Goal: Transaction & Acquisition: Download file/media

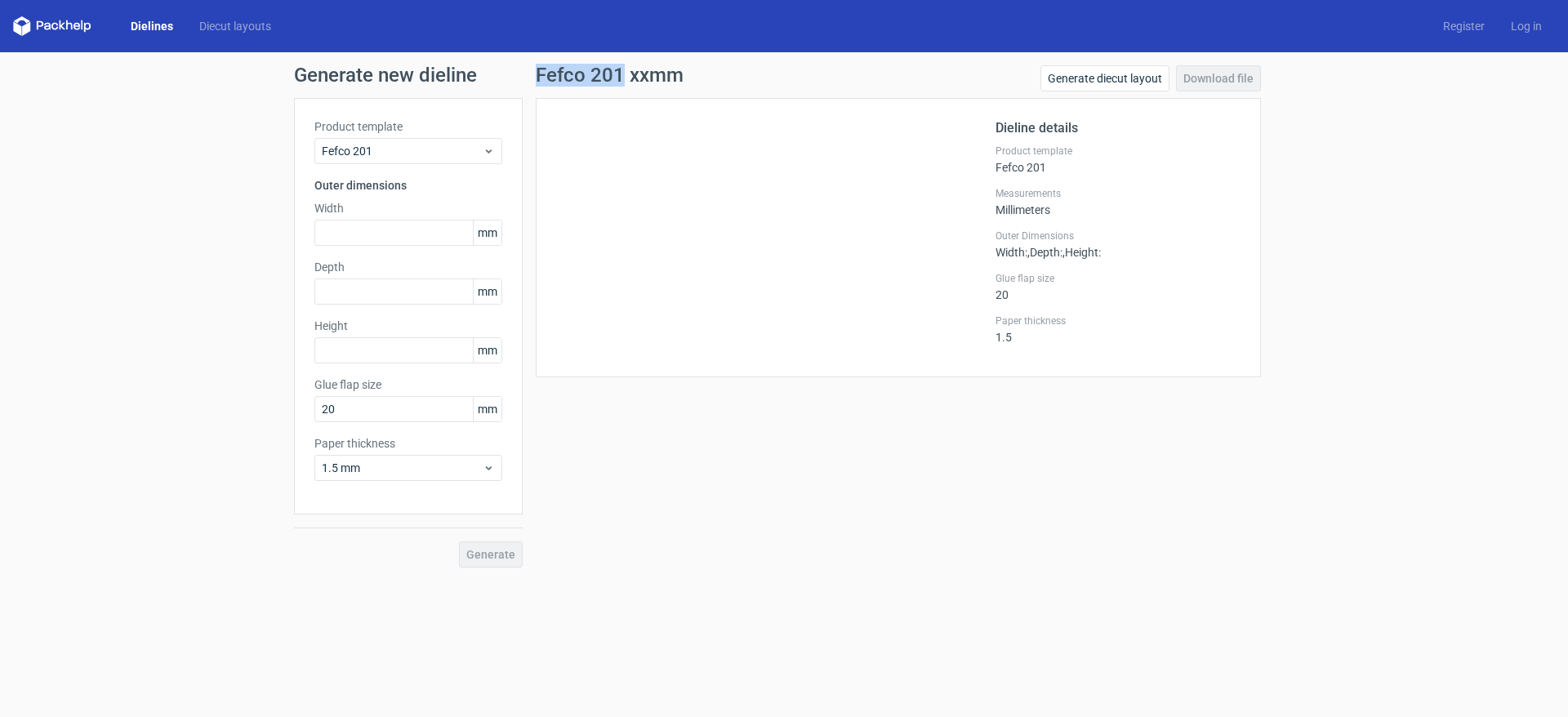
drag, startPoint x: 538, startPoint y: 75, endPoint x: 621, endPoint y: 73, distance: 83.0
click at [621, 73] on h1 "Fefco 201 xxmm" at bounding box center [610, 75] width 148 height 19
copy h1 "Fefco 201"
click at [405, 233] on input "text" at bounding box center [408, 233] width 188 height 26
type input "400"
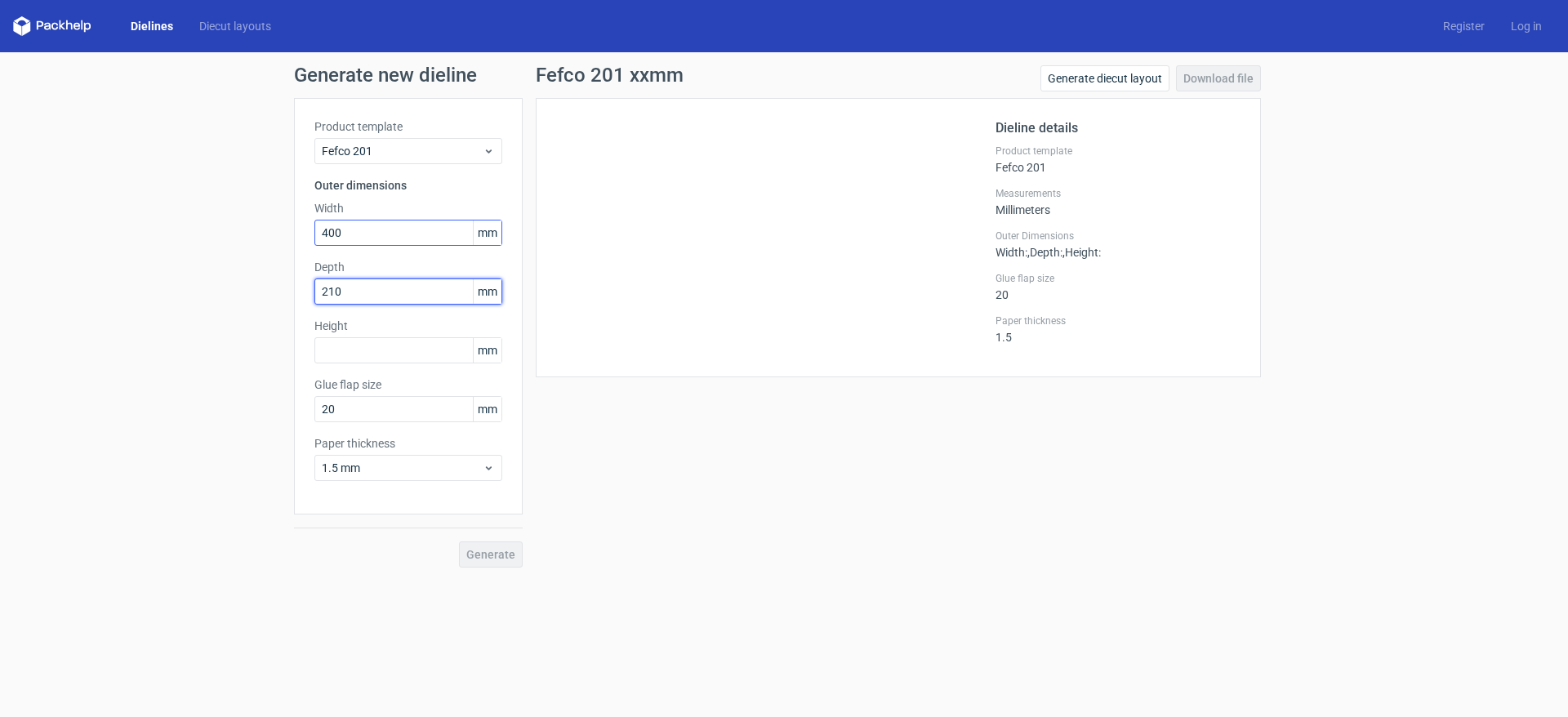
type input "210"
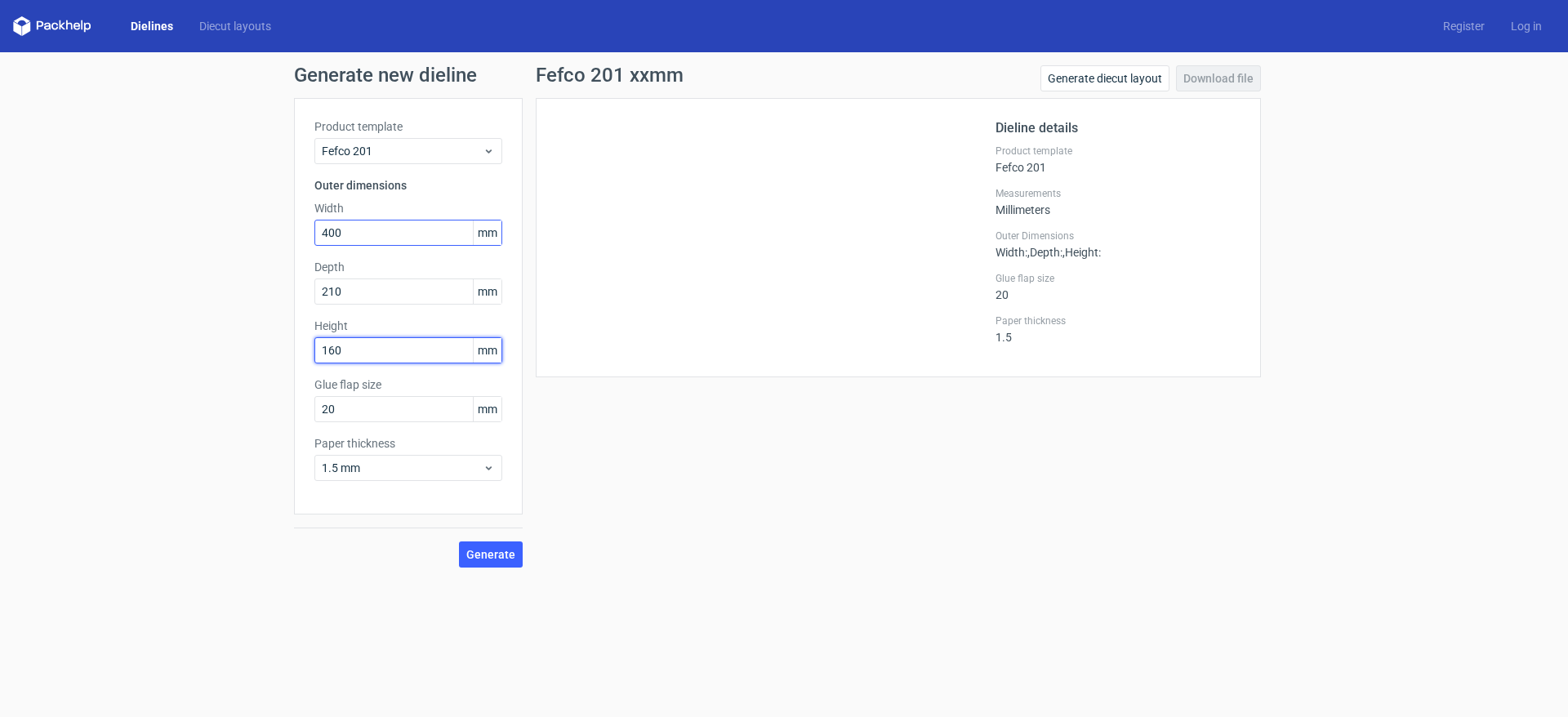
type input "160"
click at [398, 226] on input "400" at bounding box center [408, 233] width 188 height 26
drag, startPoint x: 351, startPoint y: 230, endPoint x: 282, endPoint y: 234, distance: 69.1
click at [282, 234] on div "Generate new dieline Product template Fefco 201 Outer dimensions Width 400 mm D…" at bounding box center [784, 317] width 1568 height 529
type input "500"
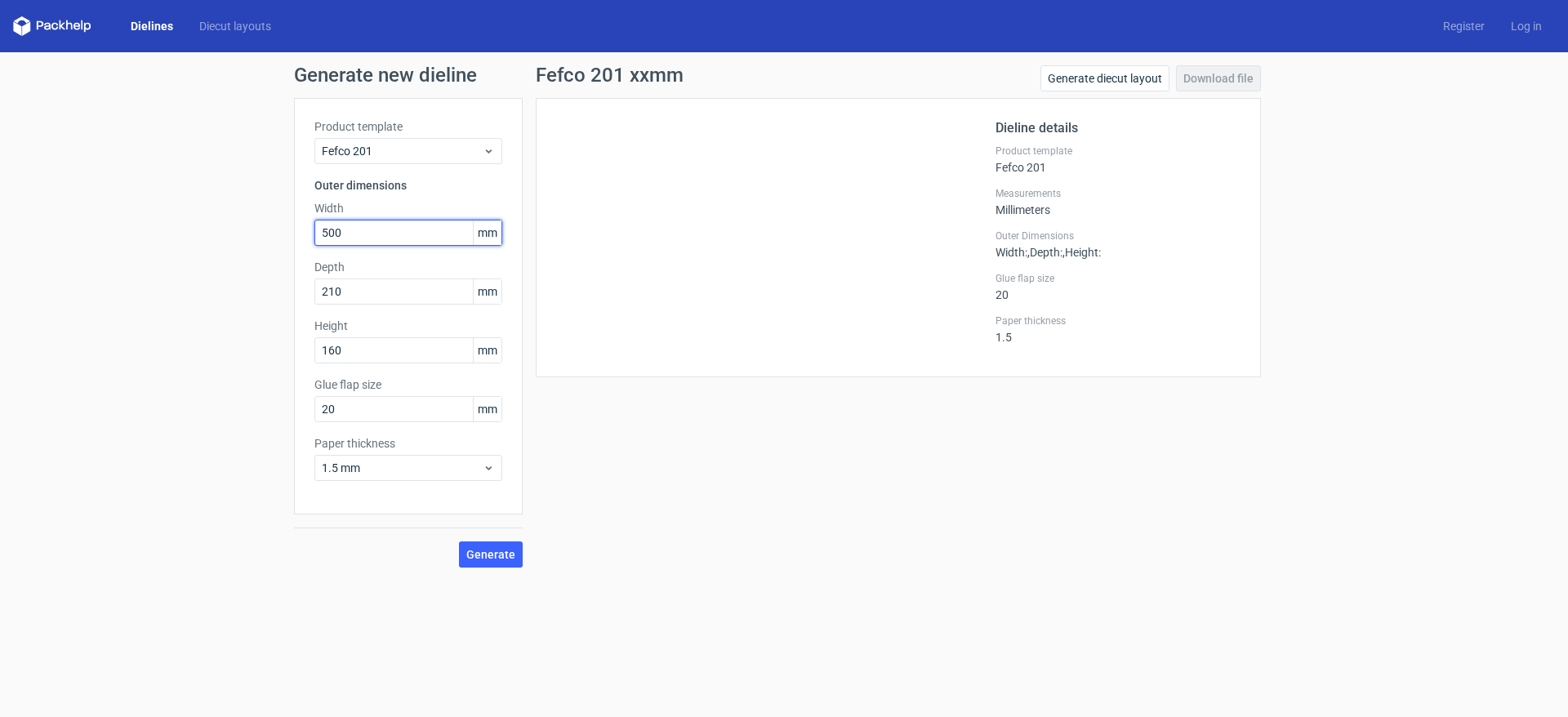
click at [459, 542] on button "Generate" at bounding box center [490, 554] width 63 height 26
click at [1205, 71] on link "Download file" at bounding box center [1218, 78] width 85 height 26
